Goal: Find specific page/section: Find specific page/section

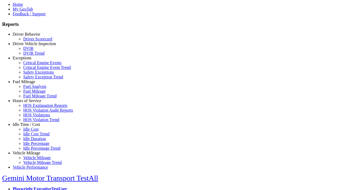
click at [30, 103] on link "Hours of Service" at bounding box center [27, 101] width 29 height 4
click at [34, 122] on link "HOS Violation Trend" at bounding box center [41, 120] width 36 height 4
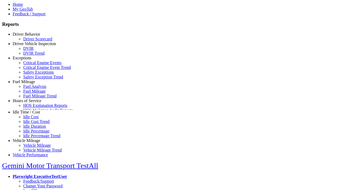
select select "**********"
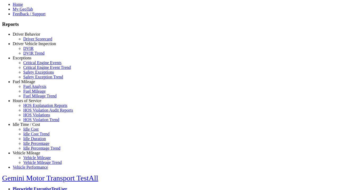
type input "**********"
